Goal: Navigation & Orientation: Find specific page/section

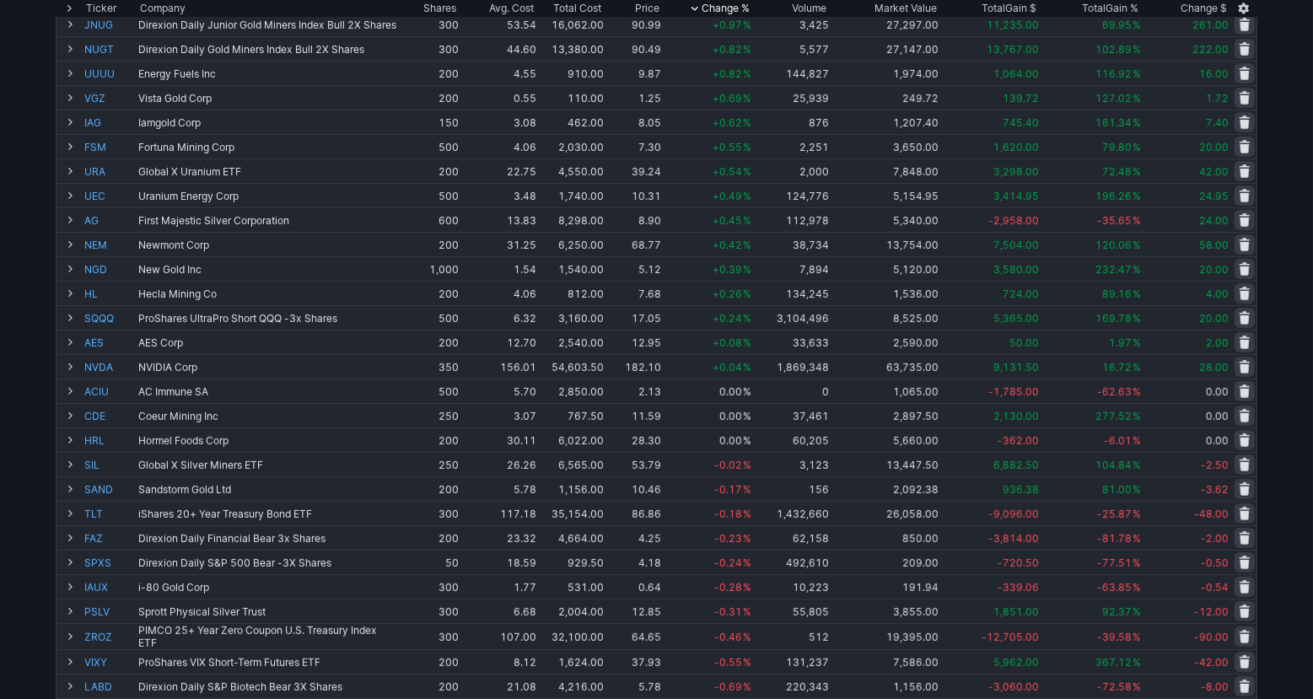
scroll to position [126, 0]
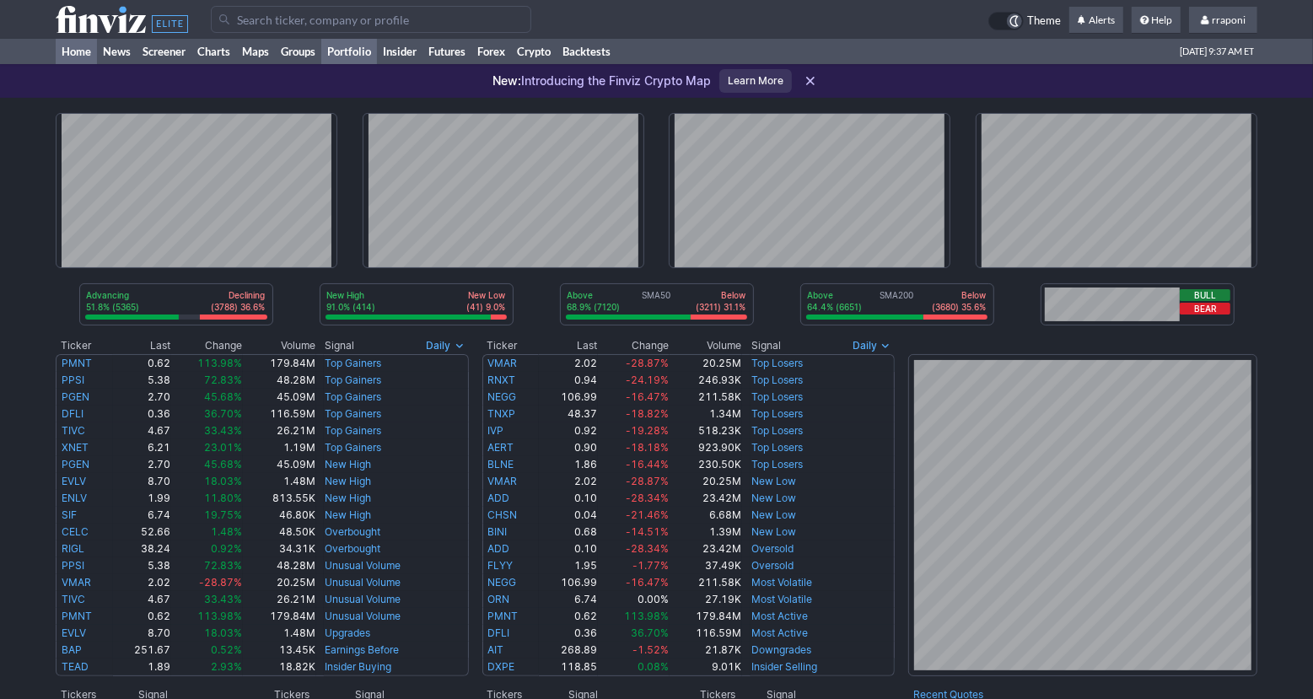
click at [362, 61] on link "Portfolio" at bounding box center [349, 51] width 56 height 25
